Goal: Obtain resource: Download file/media

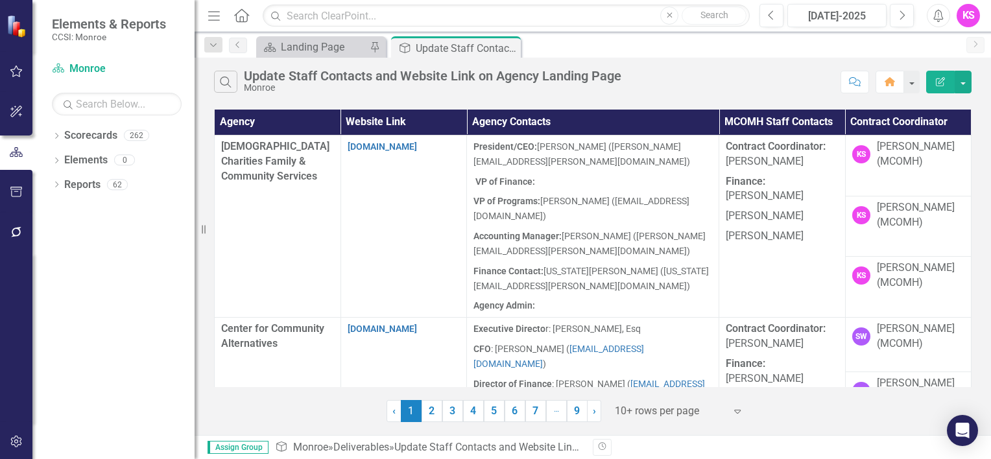
click at [738, 412] on icon at bounding box center [737, 412] width 6 height 4
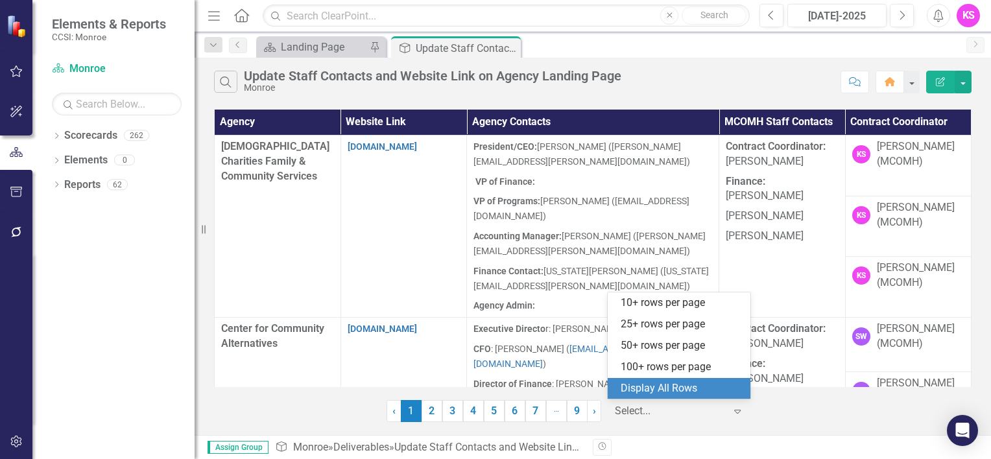
click at [705, 395] on div "Display All Rows" at bounding box center [682, 388] width 122 height 15
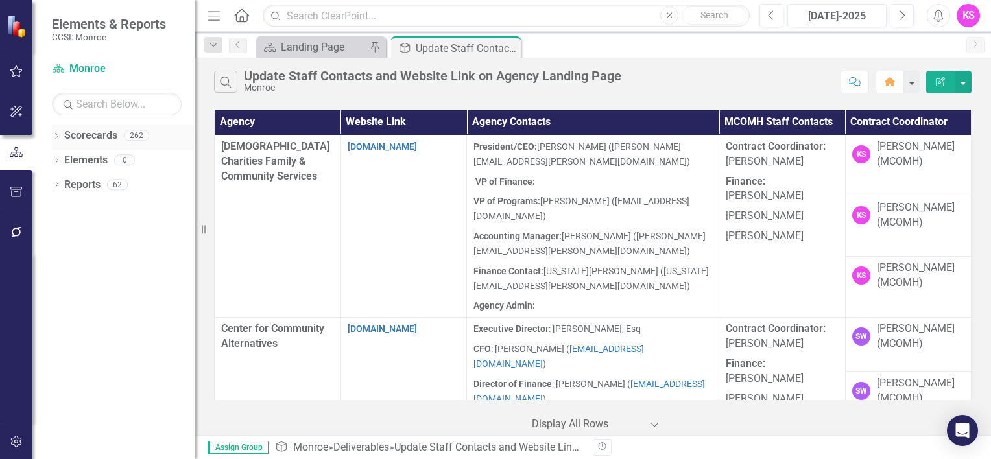
click at [56, 134] on icon "Dropdown" at bounding box center [56, 137] width 9 height 7
click at [65, 159] on icon at bounding box center [63, 159] width 3 height 6
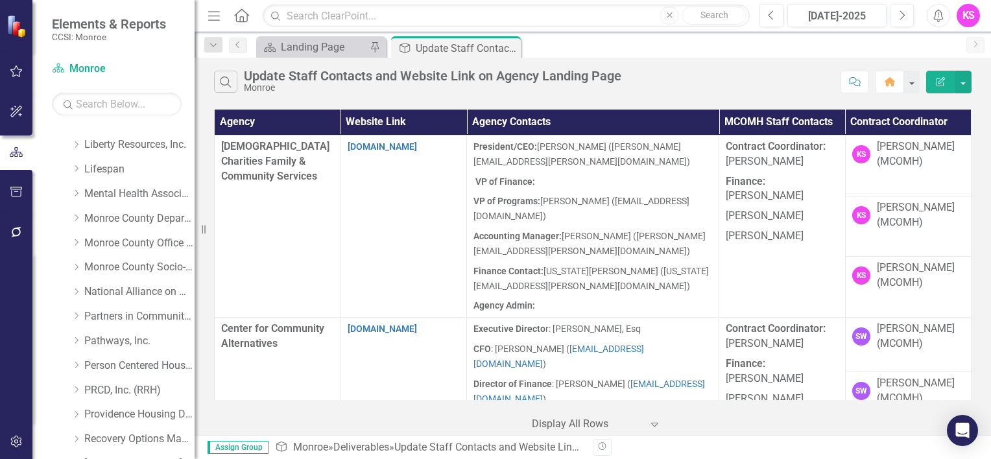
scroll to position [454, 0]
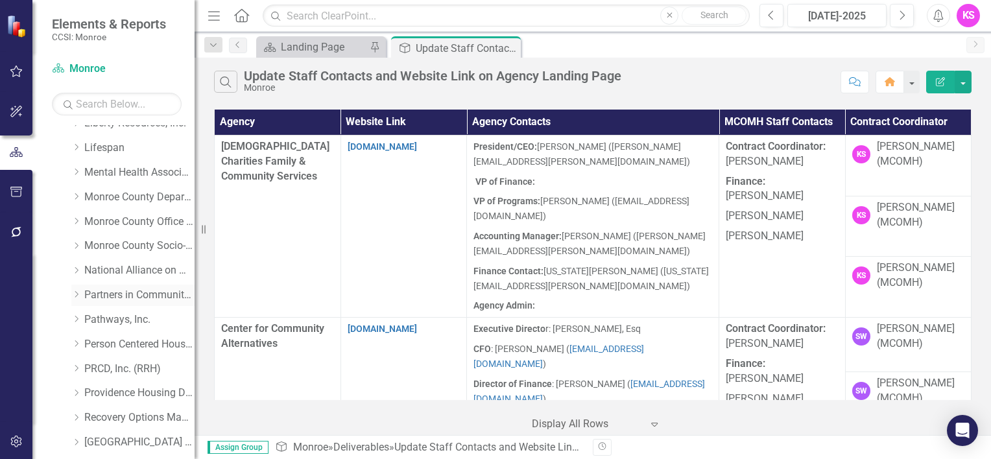
click at [77, 295] on icon "Dropdown" at bounding box center [76, 295] width 10 height 8
click at [138, 298] on link "Partners in Community Development" at bounding box center [139, 295] width 110 height 15
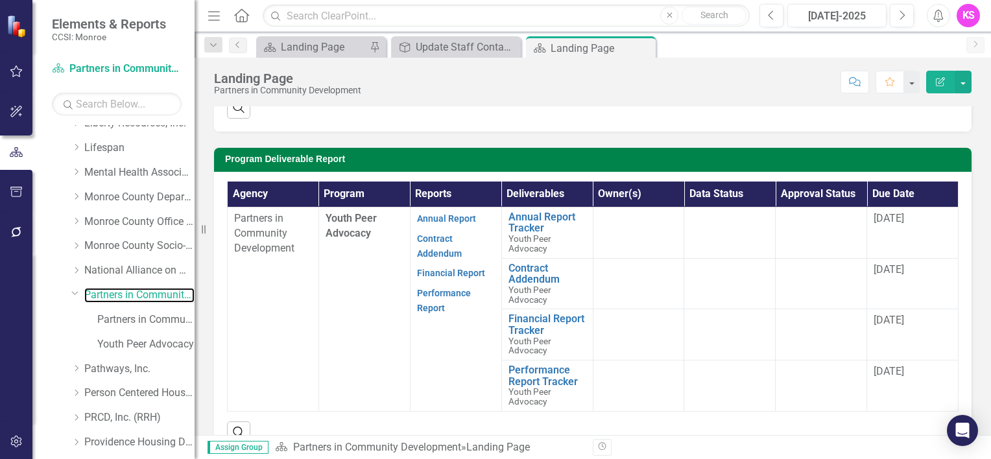
scroll to position [324, 0]
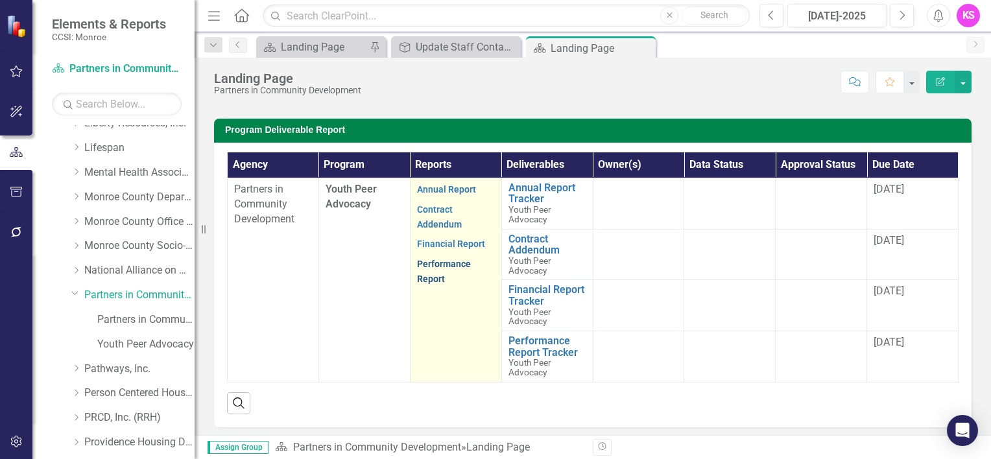
click at [440, 262] on link "Performance Report" at bounding box center [444, 271] width 54 height 25
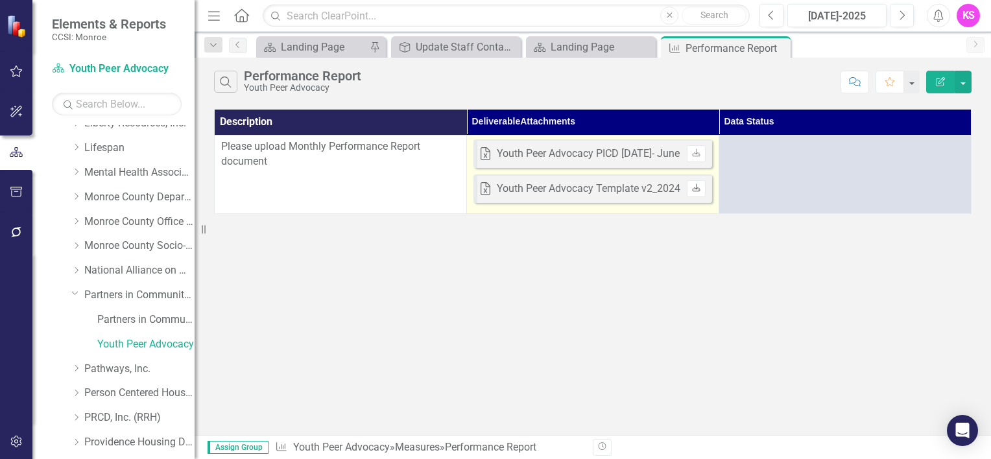
click at [699, 189] on icon at bounding box center [696, 188] width 8 height 8
click at [695, 154] on icon "Download" at bounding box center [697, 154] width 10 height 8
